Goal: Information Seeking & Learning: Learn about a topic

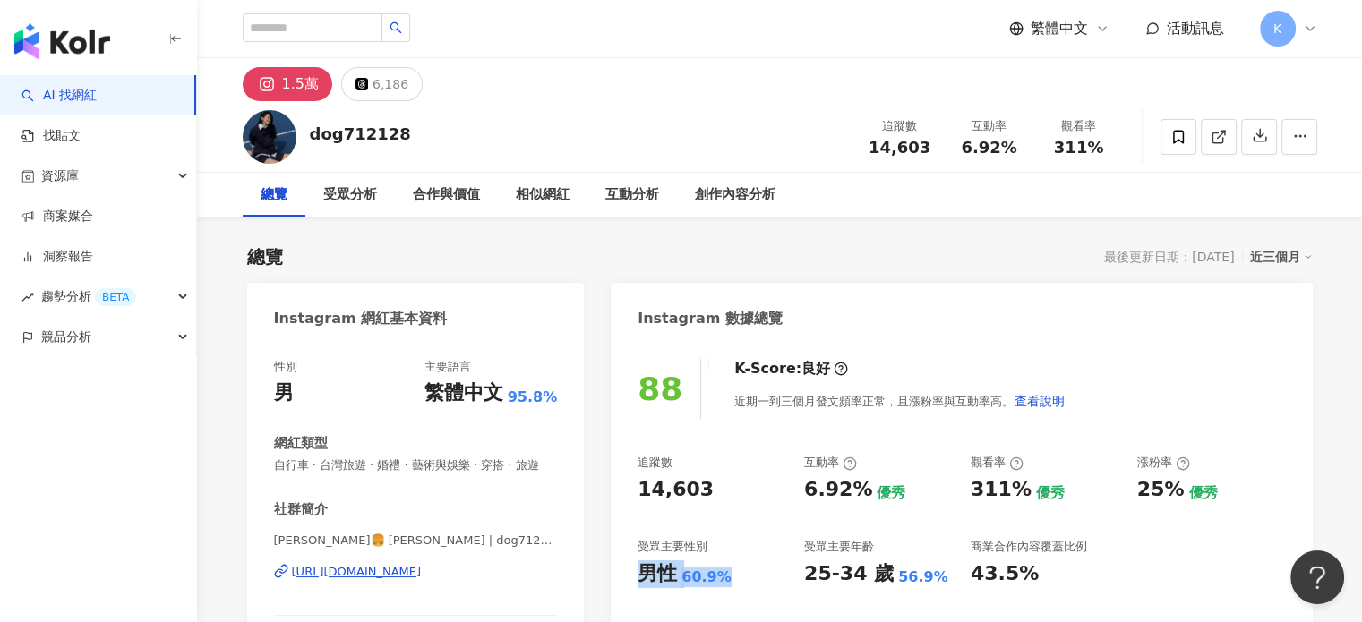
drag, startPoint x: 641, startPoint y: 570, endPoint x: 741, endPoint y: 573, distance: 99.4
click at [741, 573] on div "男性 60.9%" at bounding box center [712, 575] width 149 height 28
copy div "男性 60.9%"
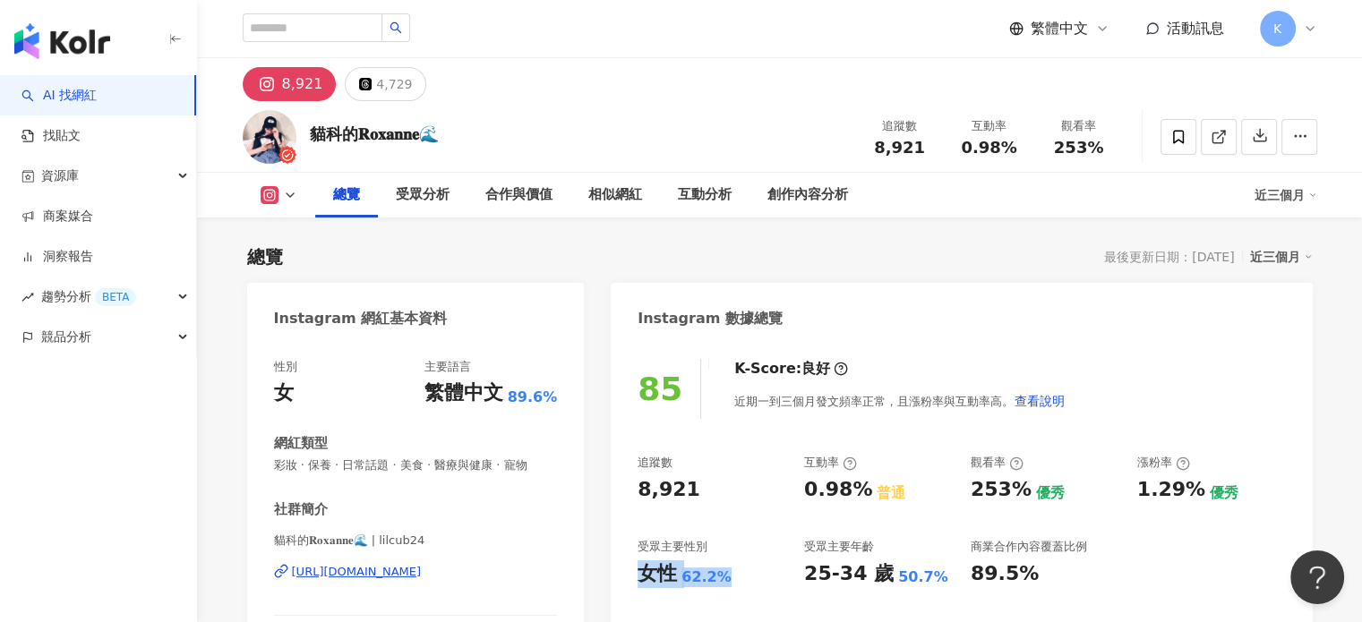
drag, startPoint x: 636, startPoint y: 578, endPoint x: 724, endPoint y: 578, distance: 87.8
click at [724, 578] on div "85 K-Score : 良好 近期一到三個月發文頻率正常，且漲粉率與互動率高。 查看說明 追蹤數 8,921 互動率 0.98% 普通 觀看率 253% 優…" at bounding box center [961, 534] width 701 height 386
